Goal: Information Seeking & Learning: Find specific fact

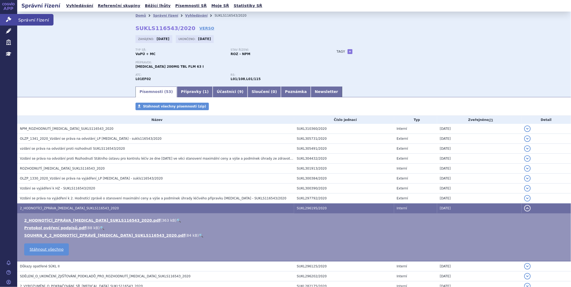
click at [9, 20] on icon at bounding box center [8, 19] width 5 height 5
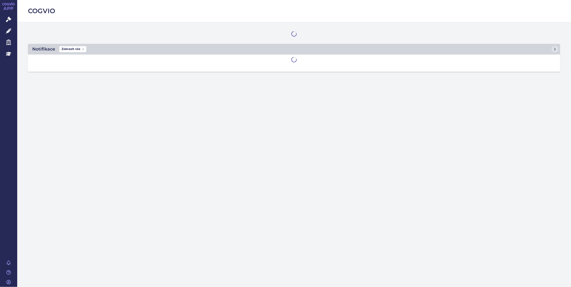
click at [5, 30] on link "Léčivé přípravky" at bounding box center [8, 31] width 17 height 11
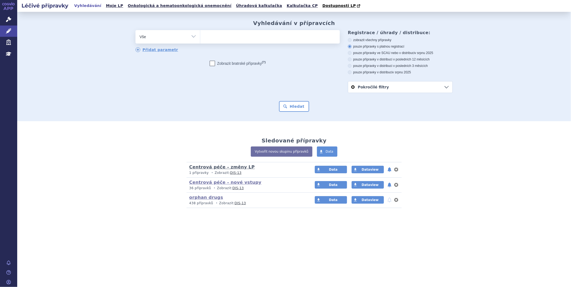
click at [218, 169] on link "Centrová péče - změny LP" at bounding box center [221, 166] width 65 height 5
click at [206, 183] on link "Centrová péče - nové vstupy" at bounding box center [225, 182] width 72 height 5
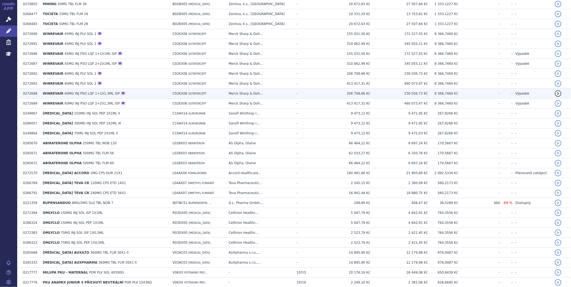
scroll to position [149, 0]
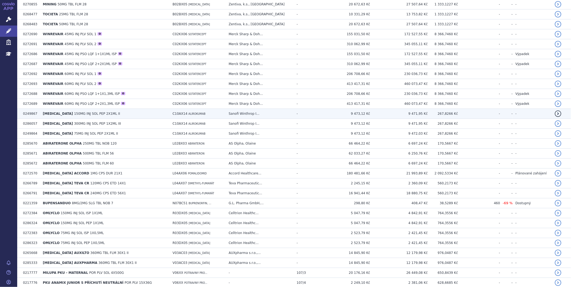
click at [87, 115] on span "150MG INJ SOL PEP 2X1ML II" at bounding box center [97, 114] width 46 height 4
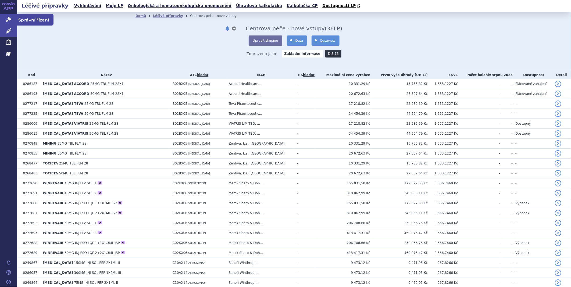
click at [13, 21] on link "Správní řízení" at bounding box center [8, 19] width 17 height 11
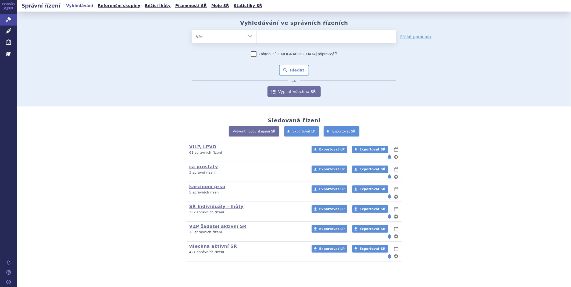
click at [276, 38] on ul at bounding box center [326, 35] width 139 height 11
click at [257, 38] on select at bounding box center [256, 36] width 0 height 13
type input "pr"
type input "pra"
type input "pralu"
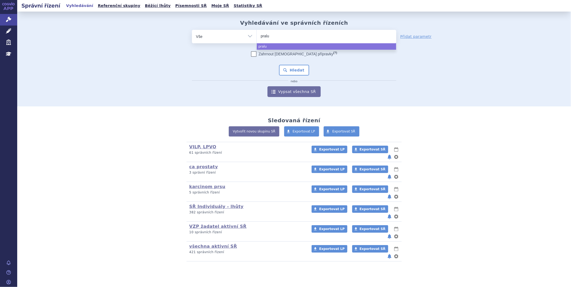
type input "pralue"
type input "praluen"
type input "praluent"
select select "[MEDICAL_DATA]"
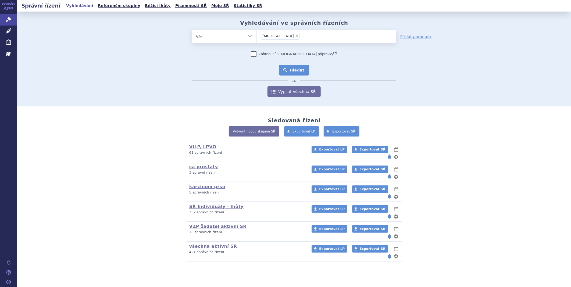
click at [294, 70] on button "Hledat" at bounding box center [294, 70] width 30 height 11
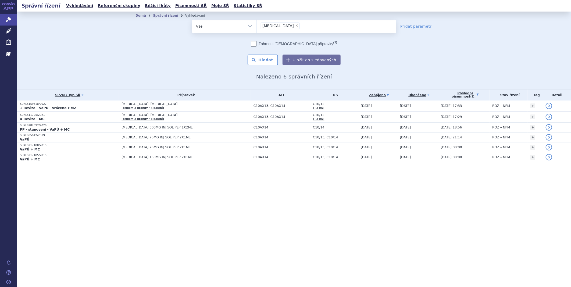
click at [465, 93] on link "Poslední písemnost (?)" at bounding box center [465, 95] width 49 height 11
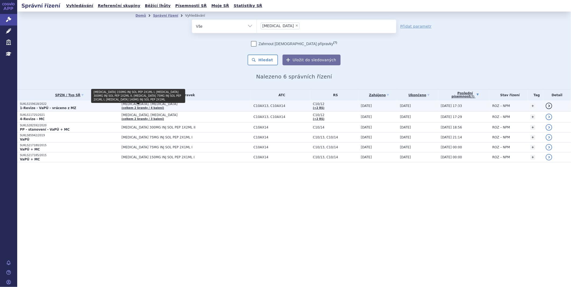
click at [144, 106] on link "(celkem 2 brandy / 4 balení)" at bounding box center [142, 107] width 42 height 3
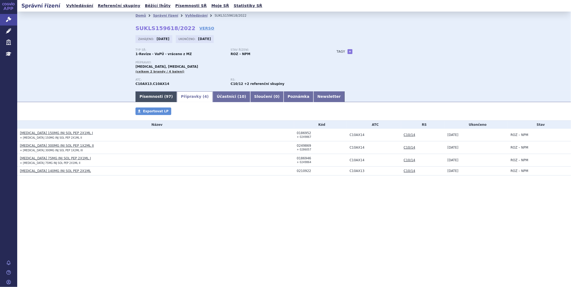
click at [153, 96] on link "Písemnosti ( 97 )" at bounding box center [155, 96] width 41 height 11
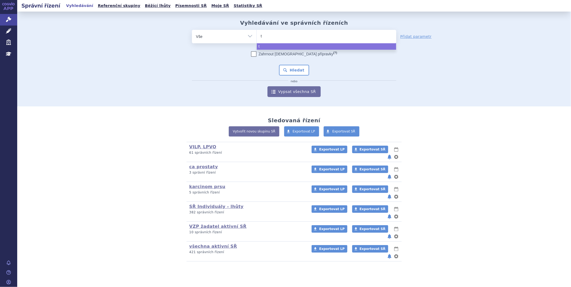
type input "to"
type input "toc"
type input "toci"
type input "tocie"
type input "tociet"
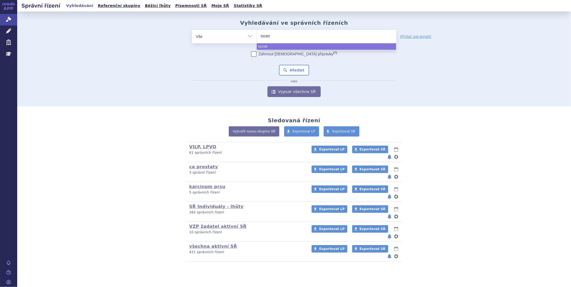
type input "tocieta"
select select "tocieta"
click at [288, 65] on button "Hledat" at bounding box center [294, 70] width 30 height 11
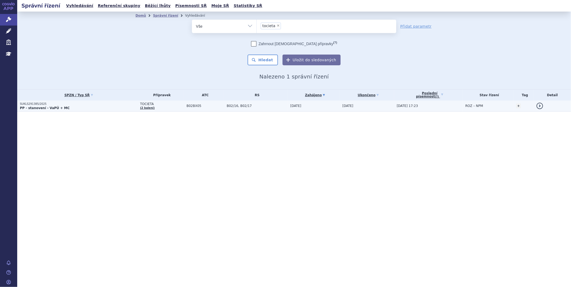
click at [27, 106] on strong "PP - stanovení - VaPÚ + MC" at bounding box center [45, 108] width 50 height 4
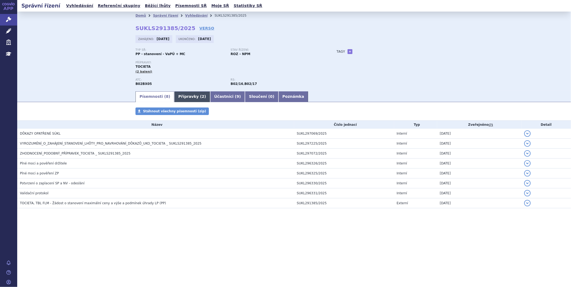
click at [185, 93] on link "Přípravky ( 2 )" at bounding box center [192, 96] width 36 height 11
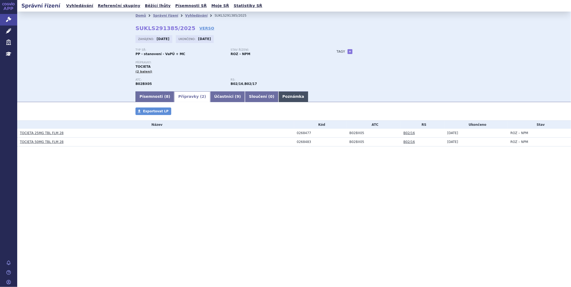
click at [278, 98] on link "Poznámka" at bounding box center [293, 96] width 30 height 11
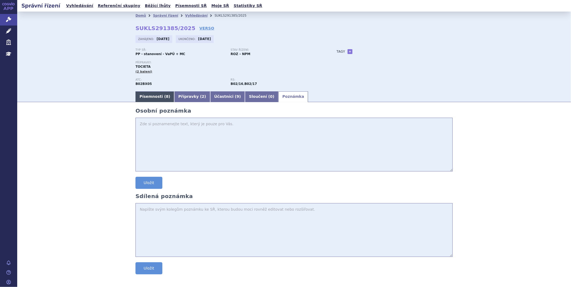
click at [140, 93] on link "Písemnosti ( 8 )" at bounding box center [154, 96] width 39 height 11
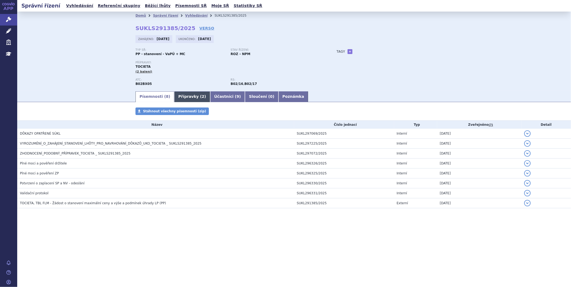
click at [184, 94] on link "Přípravky ( 2 )" at bounding box center [192, 96] width 36 height 11
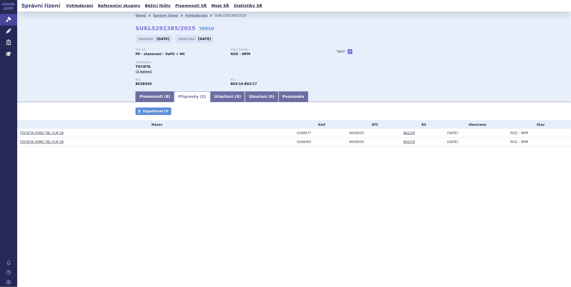
click at [52, 132] on link "TOCIETA 25MG TBL FLM 28" at bounding box center [42, 133] width 44 height 4
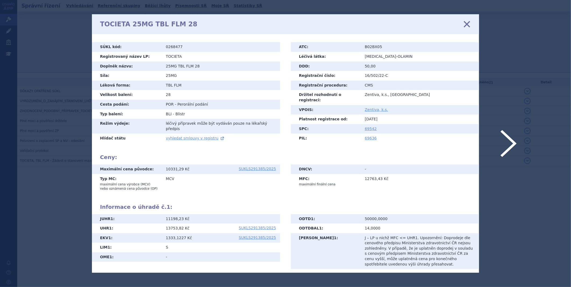
click at [466, 23] on icon at bounding box center [466, 24] width 11 height 11
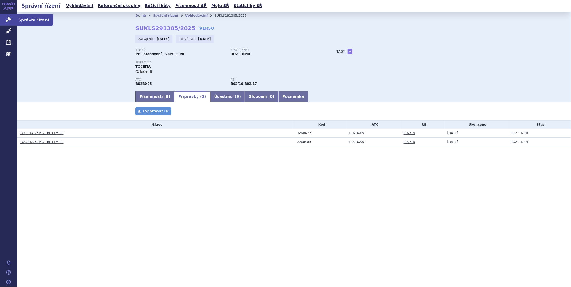
click at [8, 17] on icon at bounding box center [8, 19] width 5 height 5
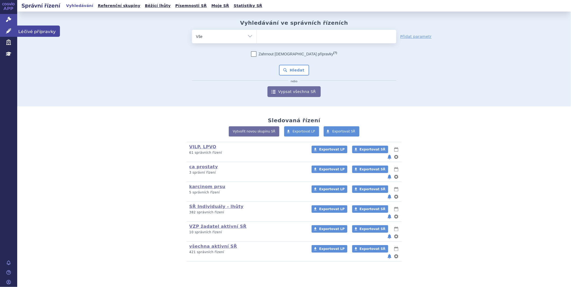
click at [7, 28] on link "Léčivé přípravky" at bounding box center [8, 31] width 17 height 11
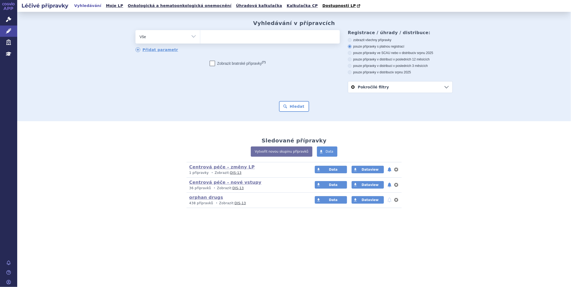
click at [271, 36] on ul at bounding box center [269, 35] width 139 height 11
click at [200, 36] on select at bounding box center [200, 36] width 0 height 13
type input "el"
type input "elt"
type input "eltro"
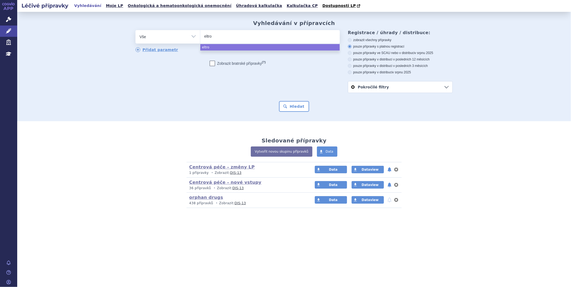
type input "eltrom"
type input "eltrombo"
select select "eltrombo"
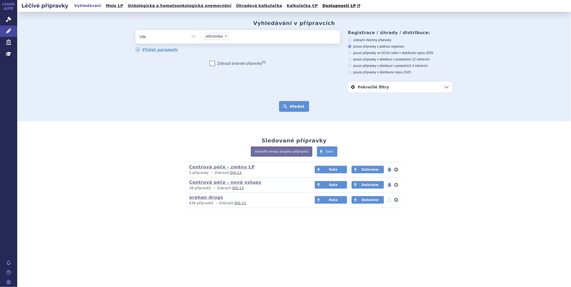
click at [295, 106] on button "Hledat" at bounding box center [294, 106] width 30 height 11
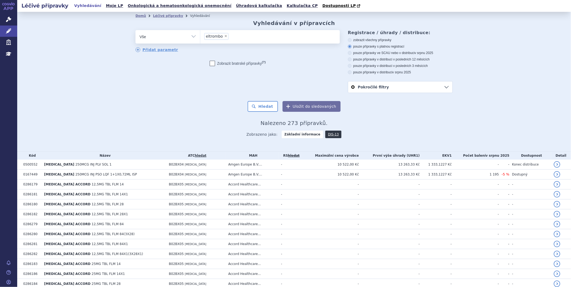
click at [358, 89] on link "Pokročilé filtry" at bounding box center [400, 86] width 104 height 11
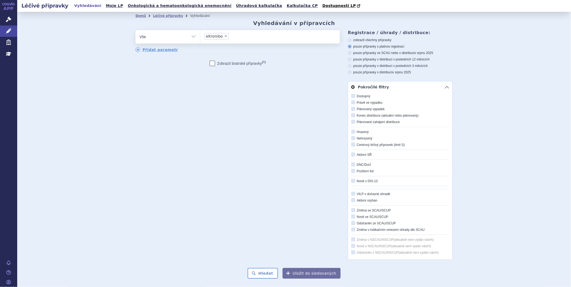
click at [351, 130] on icon at bounding box center [353, 132] width 4 height 4
click at [352, 130] on input "Hrazený" at bounding box center [353, 131] width 3 height 3
checkbox input "true"
click at [265, 271] on button "Hledat" at bounding box center [263, 273] width 30 height 11
click at [306, 205] on div "odstranit Vše Přípravek/SUKL kód MAH VPOIS ATC/Aktivní látka" at bounding box center [293, 145] width 317 height 230
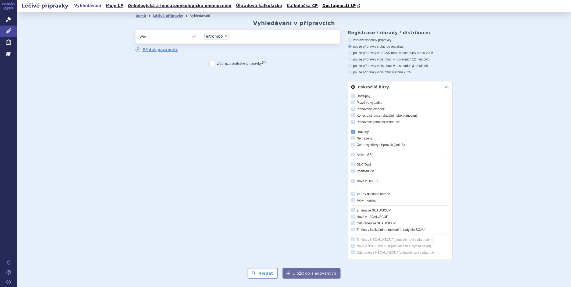
click at [538, 170] on div "Domů Léčivé přípravky Vyhledávání Vyhledávání v přípravcích odstranit Vše Přípr…" at bounding box center [294, 165] width 554 height 306
click at [410, 284] on div "Domů Léčivé přípravky Vyhledávání Vyhledávání v přípravcích odstranit Vše Přípr…" at bounding box center [294, 164] width 339 height 289
click at [445, 87] on link "Pokročilé filtry" at bounding box center [400, 86] width 104 height 11
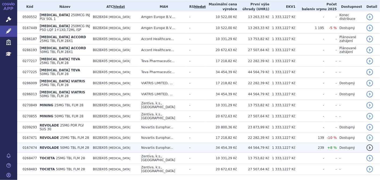
scroll to position [159, 0]
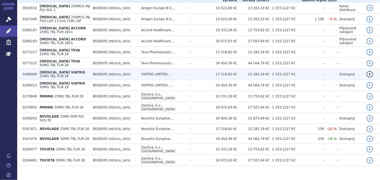
click at [64, 70] on span "[MEDICAL_DATA] VIATRIS" at bounding box center [62, 72] width 45 height 4
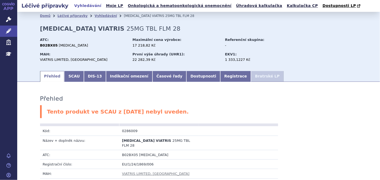
scroll to position [90, 0]
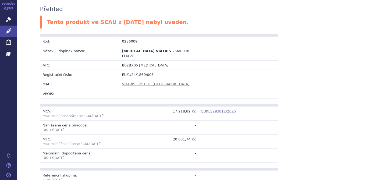
click at [210, 109] on link "SUKLS293812/2025" at bounding box center [218, 111] width 35 height 4
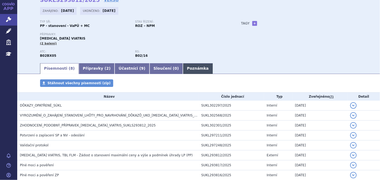
scroll to position [30, 0]
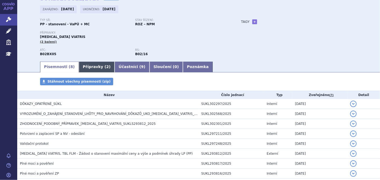
click at [91, 66] on link "Přípravky ( 2 )" at bounding box center [97, 67] width 36 height 11
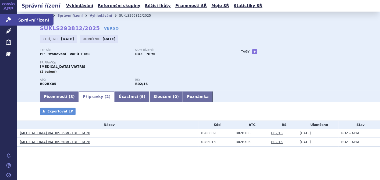
click at [6, 22] on icon at bounding box center [8, 19] width 5 height 5
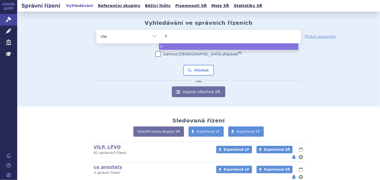
type input "ki"
type input "kis"
type input "kisq"
type input "kisqa"
type input "kisqal"
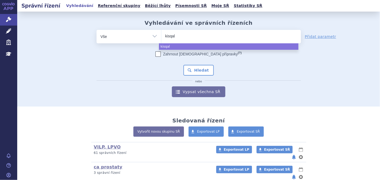
type input "kisqali"
select select "kisqali"
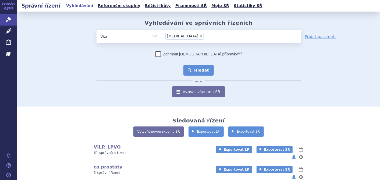
click at [200, 69] on button "Hledat" at bounding box center [198, 70] width 30 height 11
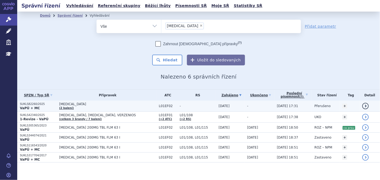
click at [33, 107] on strong "VaPÚ + MC" at bounding box center [30, 108] width 20 height 4
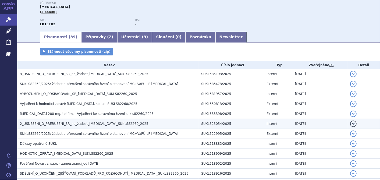
scroll to position [119, 0]
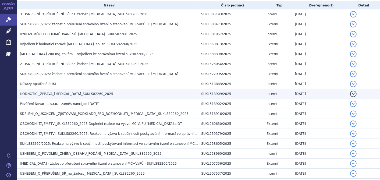
click at [59, 94] on span "HODNOTÍCÍ_ZPRÁVA_[MEDICAL_DATA]_SUKLS82260_2025" at bounding box center [66, 94] width 93 height 4
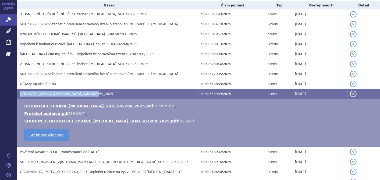
click at [58, 96] on h3 "HODNOTÍCÍ_ZPRÁVA_KISQALI_SUKLS82260_2025" at bounding box center [109, 93] width 179 height 5
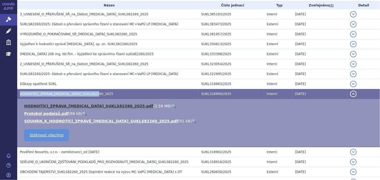
drag, startPoint x: 58, startPoint y: 96, endPoint x: 55, endPoint y: 106, distance: 10.6
click at [55, 106] on link "HODNOTÍCÍ_ZPRÁVA_KISQALI_SUKLS82260_2025.pdf" at bounding box center [88, 106] width 129 height 4
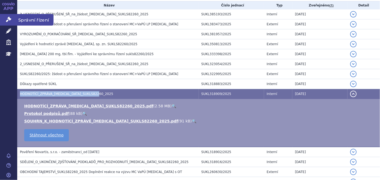
click at [15, 20] on link "Správní řízení" at bounding box center [8, 19] width 17 height 11
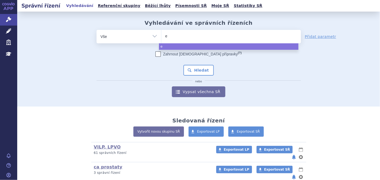
type input "el"
type input "elt"
type input "eltr"
type input "eltro"
type input "eltrom"
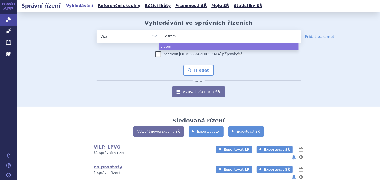
type input "eltromb"
type input "eltrombo"
select select "eltrombo"
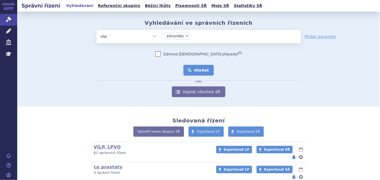
click at [198, 74] on button "Hledat" at bounding box center [198, 70] width 30 height 11
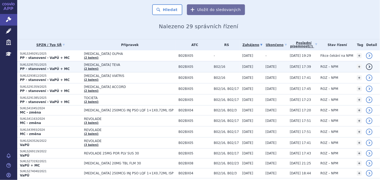
scroll to position [60, 0]
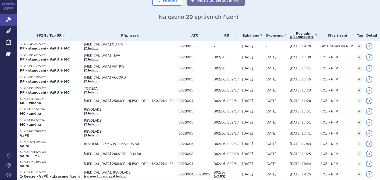
click at [297, 31] on link "Poslední písemnost (?)" at bounding box center [304, 35] width 28 height 11
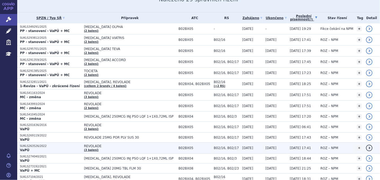
scroll to position [60, 0]
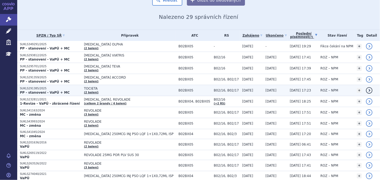
click at [292, 88] on span "24.07.2025 17:23" at bounding box center [300, 90] width 21 height 4
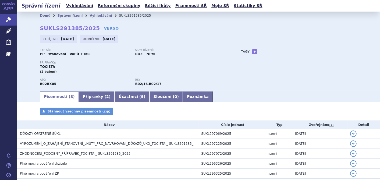
scroll to position [60, 0]
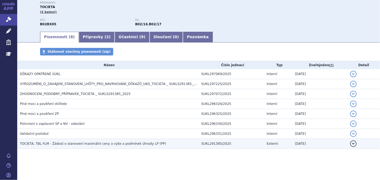
click at [94, 145] on span "TOCIETA, TBL FLM - Žádost o stanovení maximální ceny a výše a podmínek úhrady L…" at bounding box center [93, 144] width 146 height 4
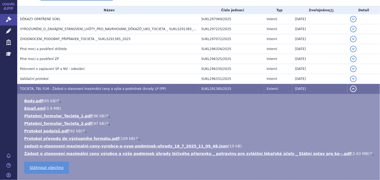
scroll to position [146, 0]
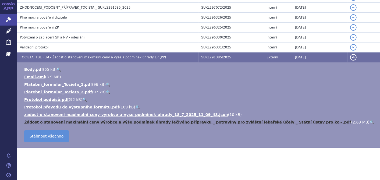
click at [92, 122] on link "Žádost o stanovení maximální ceny výrobce a výše podmínek úhrady léčivého přípr…" at bounding box center [187, 122] width 327 height 4
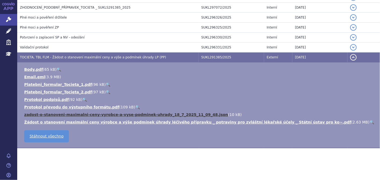
click at [87, 114] on link "zadost-o-stanoveni-maximalni-ceny-vyrobce-a-vyse-podminek-uhrady_18_7_2025_11_0…" at bounding box center [126, 114] width 204 height 4
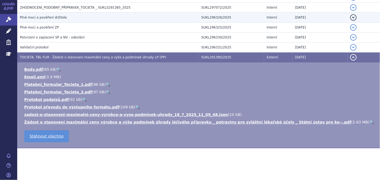
click at [363, 18] on td "detail" at bounding box center [363, 18] width 33 height 10
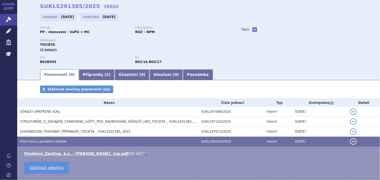
scroll to position [0, 0]
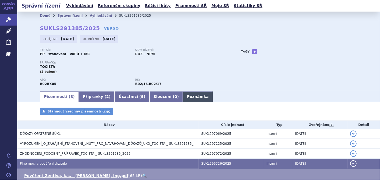
click at [183, 94] on link "Poznámka" at bounding box center [198, 96] width 30 height 11
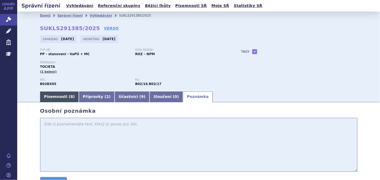
click at [53, 98] on link "Písemnosti ( 8 )" at bounding box center [59, 96] width 39 height 11
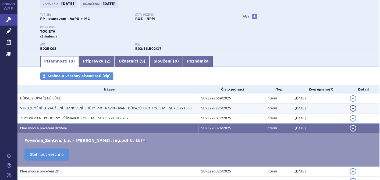
scroll to position [90, 0]
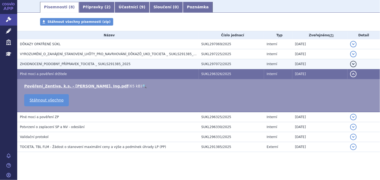
click at [69, 65] on span "ZHODNOCENÍ_PODOBNÝ_PŘÍPRAVEK_TOCIETA _ SUKLS291385_2025" at bounding box center [75, 64] width 110 height 4
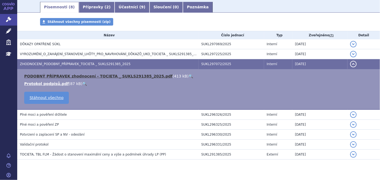
click at [71, 77] on link "PODOBNÝ PŘÍPRAVEK zhodnocení - TOCIETA _ SUKLS291385_2025.pdf" at bounding box center [98, 76] width 148 height 4
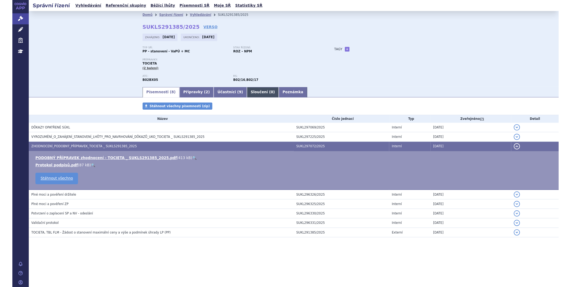
scroll to position [0, 0]
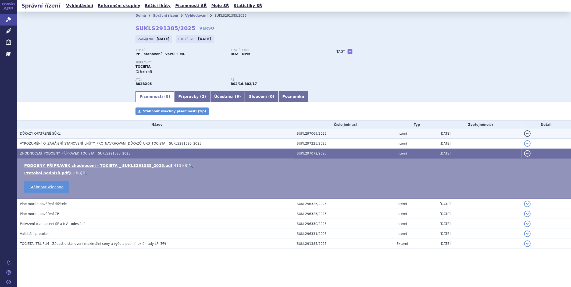
click at [24, 163] on link "PODOBNÝ PŘÍPRAVEK zhodnocení - TOCIETA _ SUKLS291385_2025.pdf" at bounding box center [98, 165] width 148 height 4
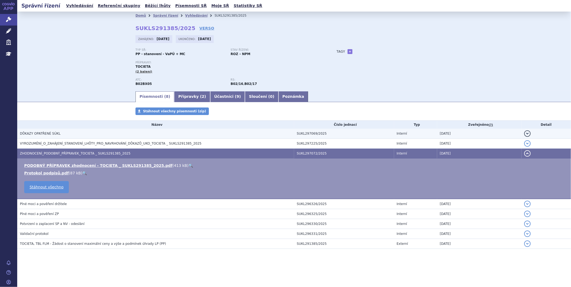
click at [24, 163] on link "PODOBNÝ PŘÍPRAVEK zhodnocení - TOCIETA _ SUKLS291385_2025.pdf" at bounding box center [98, 165] width 148 height 4
